Goal: Task Accomplishment & Management: Manage account settings

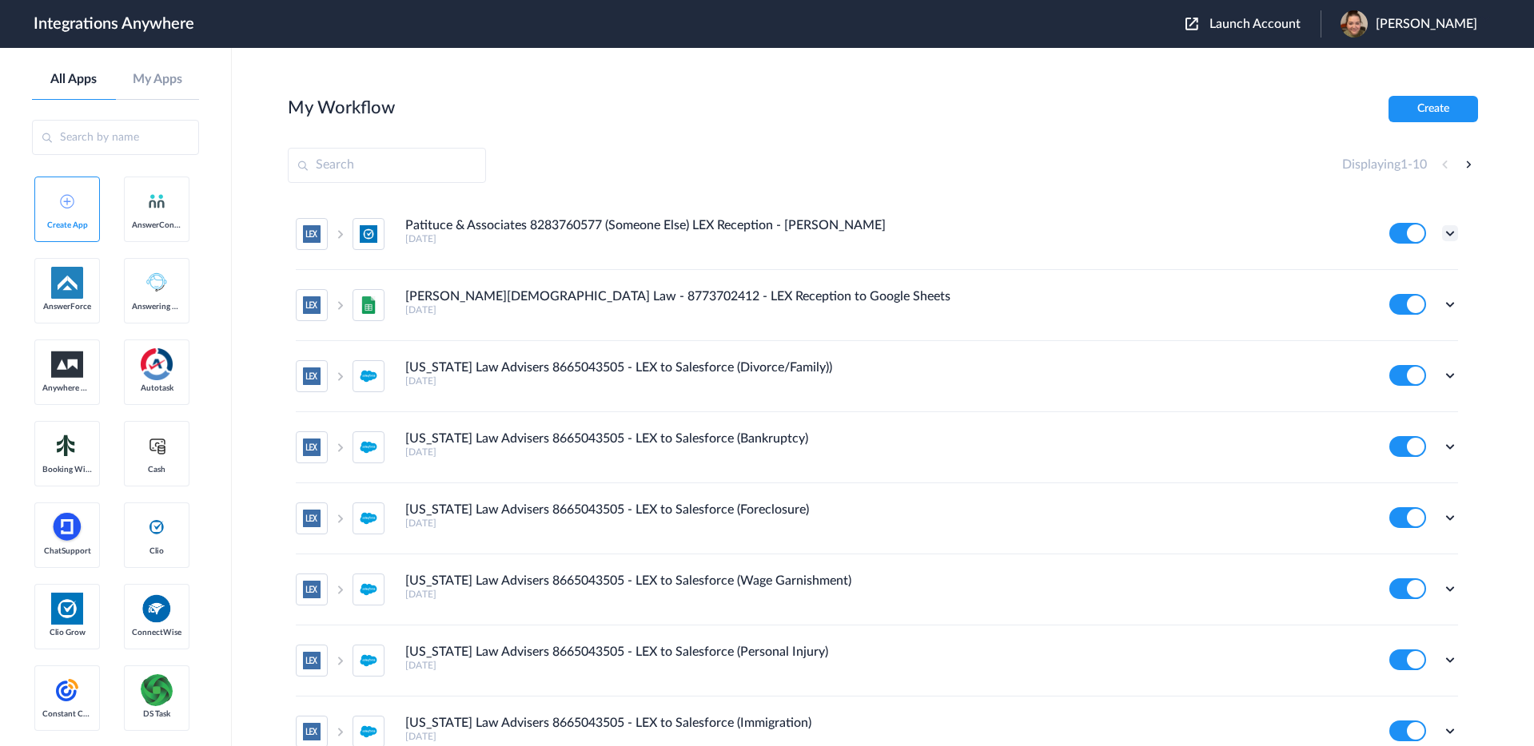
click at [1453, 237] on icon at bounding box center [1450, 233] width 16 height 16
click at [1407, 273] on li "Edit" at bounding box center [1406, 271] width 104 height 30
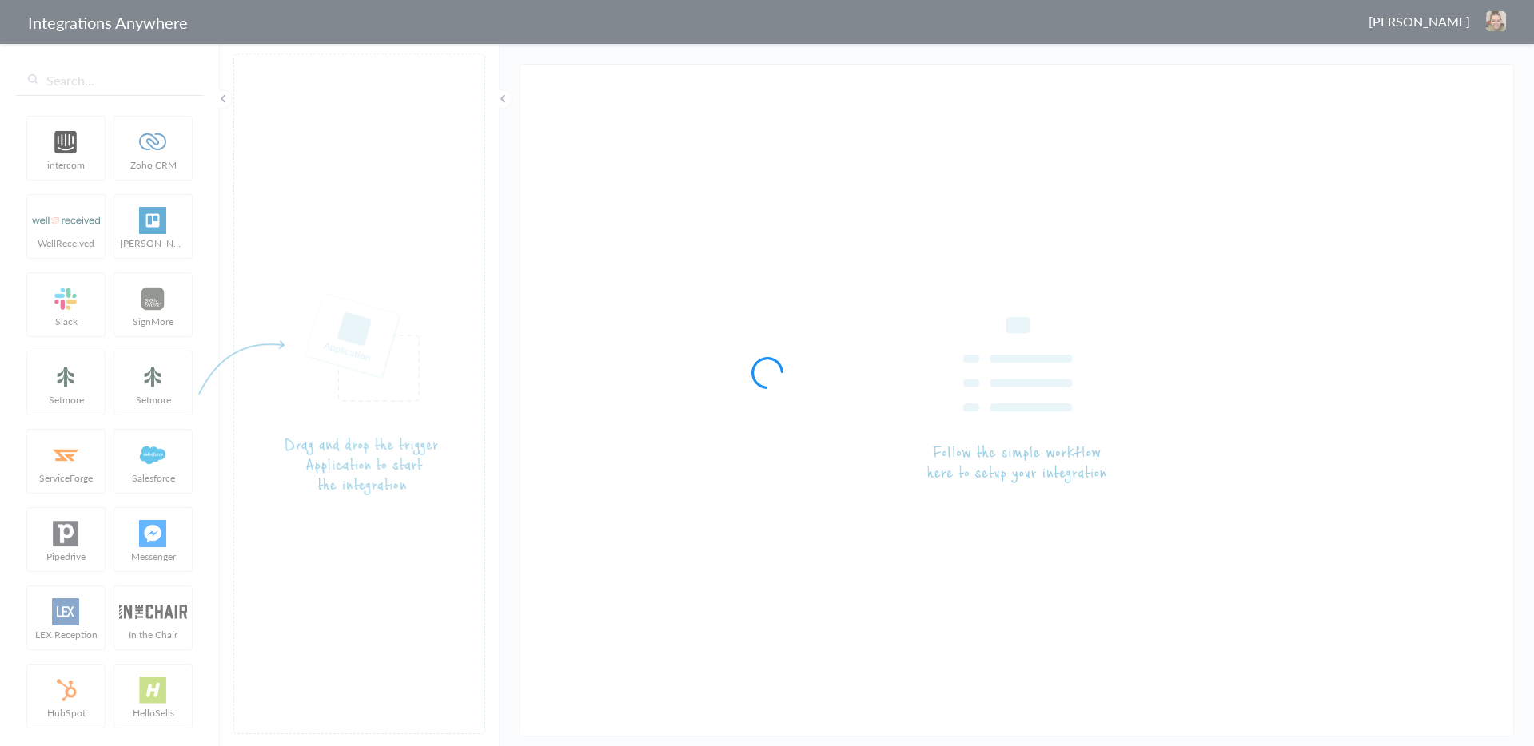
type input "Patituce & Associates 8283760577 (Someone Else) LEX Reception - [PERSON_NAME]"
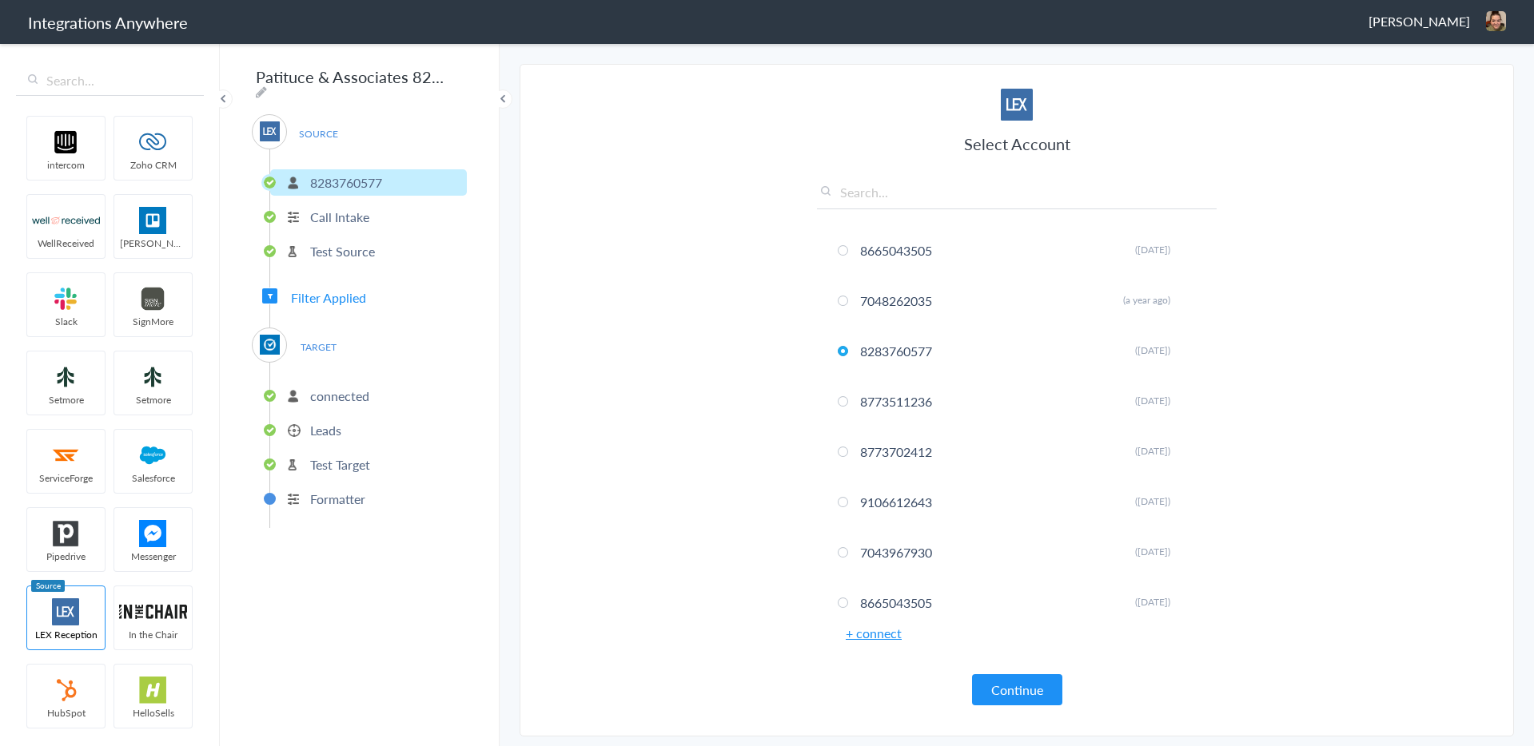
click at [321, 422] on p "Leads" at bounding box center [325, 430] width 31 height 18
